Goal: Transaction & Acquisition: Purchase product/service

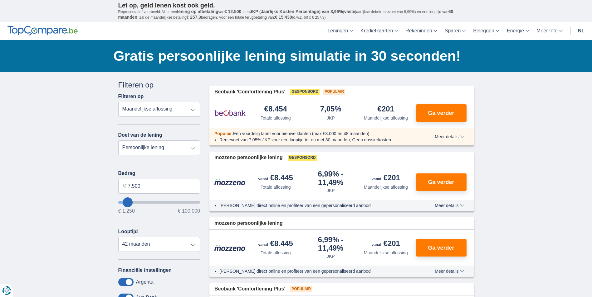
click at [195, 147] on select "Persoonlijke lening Auto Moto / fiets Mobilhome / caravan Renovatie Energie Sch…" at bounding box center [159, 148] width 82 height 15
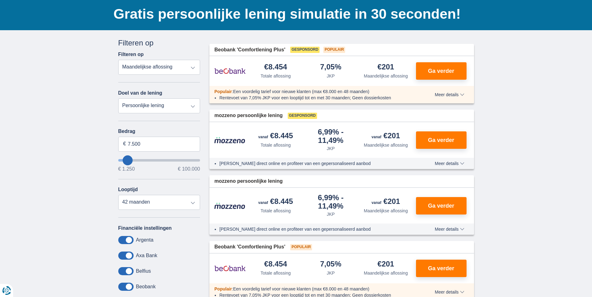
scroll to position [31, 0]
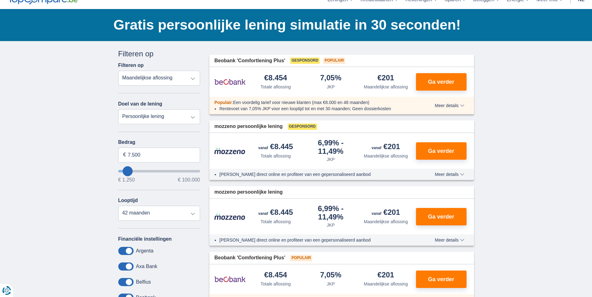
click at [196, 79] on select "Totale aflossing JKP Maandelijkse aflossing" at bounding box center [159, 78] width 82 height 15
click at [118, 71] on select "Totale aflossing JKP Maandelijkse aflossing" at bounding box center [159, 78] width 82 height 15
click at [195, 117] on select "Persoonlijke lening Auto Moto / fiets Mobilhome / caravan Renovatie Energie Sch…" at bounding box center [159, 116] width 82 height 15
drag, startPoint x: 179, startPoint y: 155, endPoint x: 124, endPoint y: 155, distance: 54.6
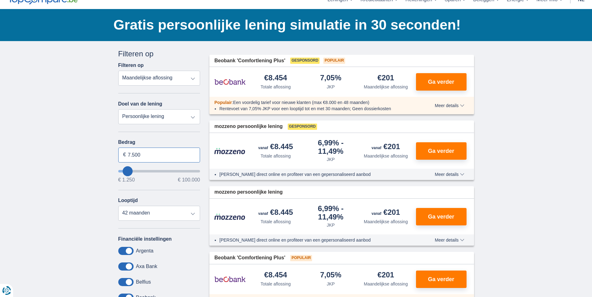
click at [124, 155] on div "7.500 €" at bounding box center [159, 155] width 82 height 15
type input "100.000"
type input "99250"
select select "120"
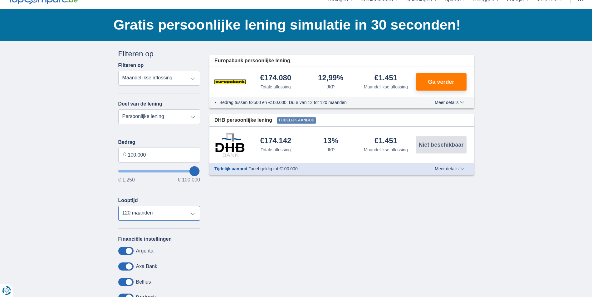
click at [118, 206] on select "12 maanden 18 maanden 24 maanden 30 maanden 36 maanden 42 maanden 48 maanden 60…" at bounding box center [159, 213] width 82 height 15
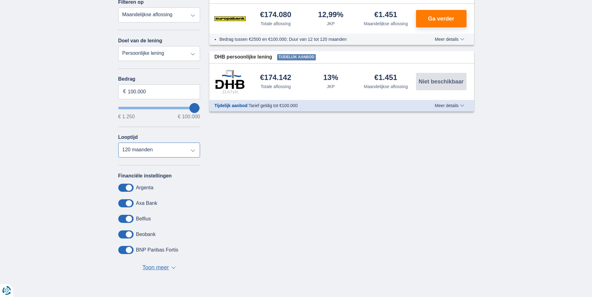
scroll to position [94, 0]
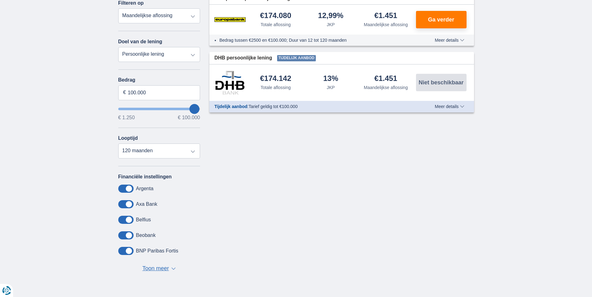
click at [129, 221] on span at bounding box center [125, 220] width 15 height 8
click at [0, 0] on input "checkbox" at bounding box center [0, 0] width 0 height 0
click at [127, 219] on span at bounding box center [125, 220] width 15 height 8
click at [0, 0] on input "checkbox" at bounding box center [0, 0] width 0 height 0
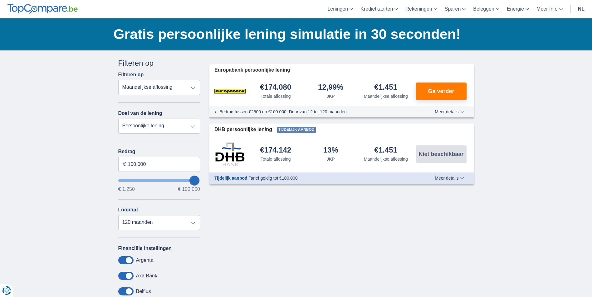
scroll to position [62, 0]
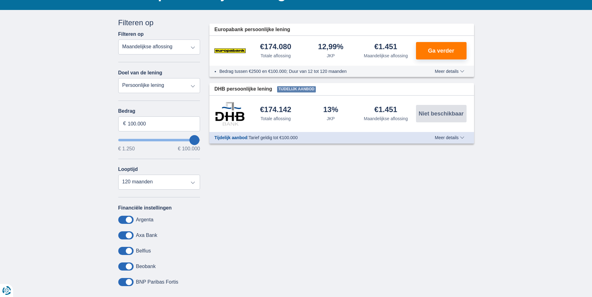
click at [128, 219] on span at bounding box center [125, 220] width 15 height 8
click at [0, 0] on input "checkbox" at bounding box center [0, 0] width 0 height 0
click at [126, 221] on span at bounding box center [125, 220] width 15 height 8
click at [0, 0] on input "checkbox" at bounding box center [0, 0] width 0 height 0
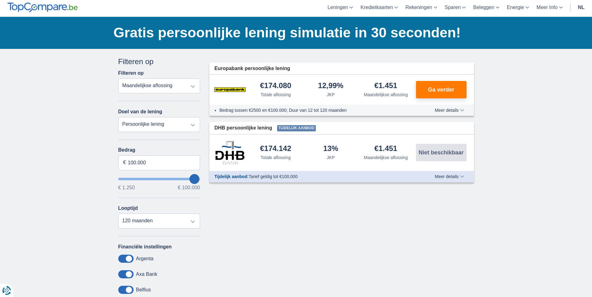
scroll to position [0, 0]
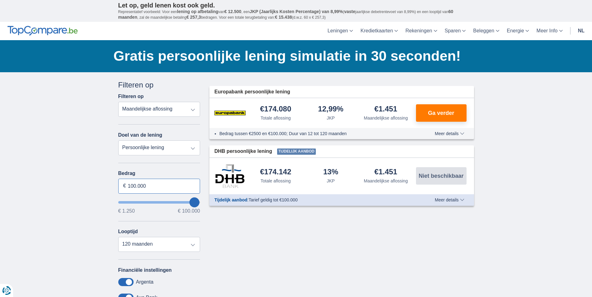
click at [147, 187] on input "100.000" at bounding box center [159, 186] width 82 height 15
click at [135, 185] on input "100.000" at bounding box center [159, 186] width 82 height 15
click at [133, 186] on input "100.000" at bounding box center [159, 186] width 82 height 15
click at [132, 186] on input "100.000" at bounding box center [159, 186] width 82 height 15
drag, startPoint x: 162, startPoint y: 187, endPoint x: 122, endPoint y: 188, distance: 39.9
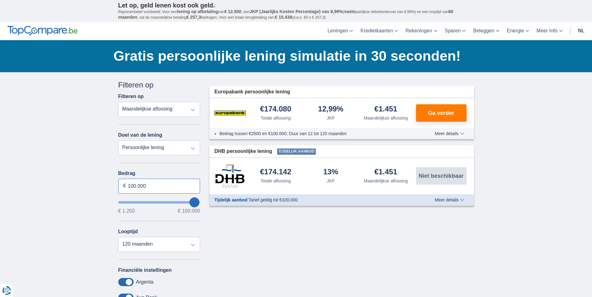
click at [122, 188] on input "100.000" at bounding box center [159, 186] width 82 height 15
type input "99250"
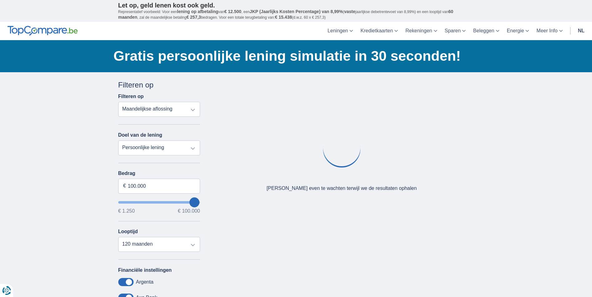
click at [191, 147] on select "Persoonlijke lening Auto Moto / fiets Mobilhome / caravan Renovatie Energie Sch…" at bounding box center [159, 148] width 82 height 15
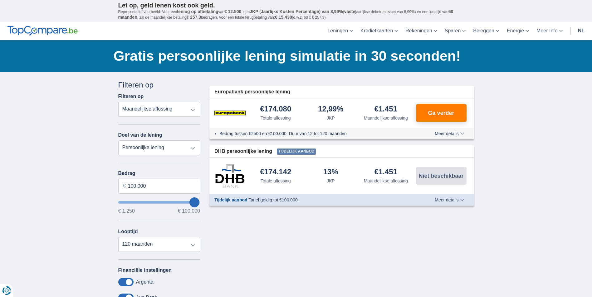
select select "other"
click at [118, 141] on select "Persoonlijke lening Auto Moto / fiets Mobilhome / caravan Renovatie Energie Sch…" at bounding box center [159, 148] width 82 height 15
type input "7.500"
type input "7250"
select select "42"
